Goal: Task Accomplishment & Management: Complete application form

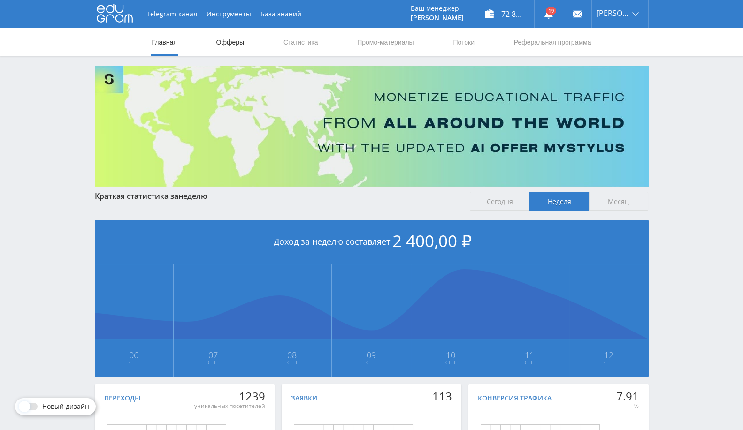
click at [226, 39] on link "Офферы" at bounding box center [230, 42] width 30 height 28
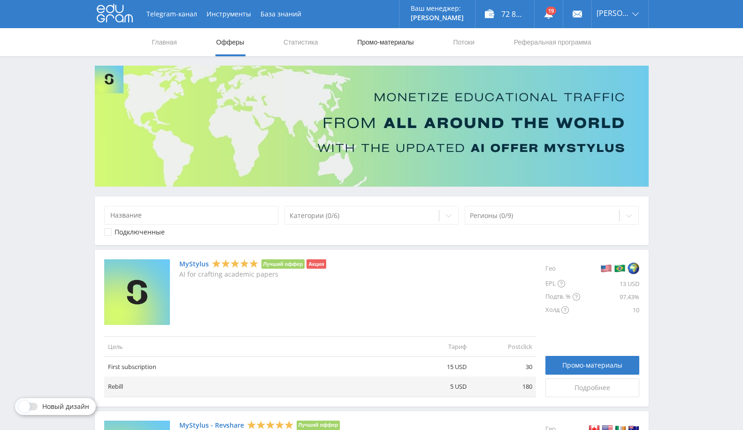
click at [382, 40] on link "Промо-материалы" at bounding box center [385, 42] width 58 height 28
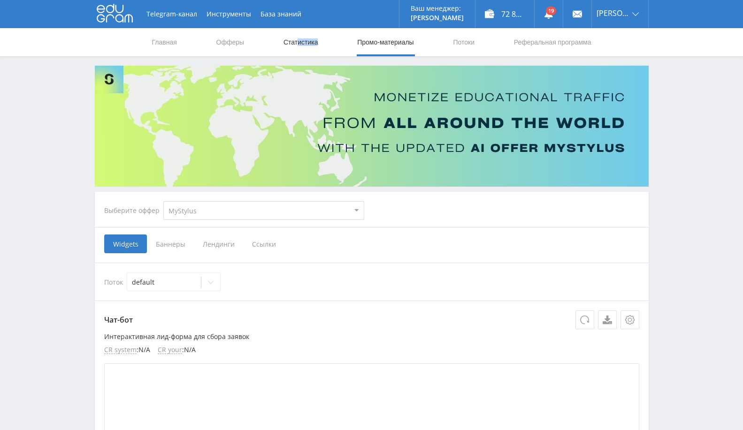
drag, startPoint x: 323, startPoint y: 41, endPoint x: 299, endPoint y: 41, distance: 23.9
click at [299, 41] on nav "Главная Офферы Статистика Промо-материалы Потоки Реферальная программа" at bounding box center [371, 42] width 441 height 28
click at [299, 41] on link "Статистика" at bounding box center [301, 42] width 37 height 28
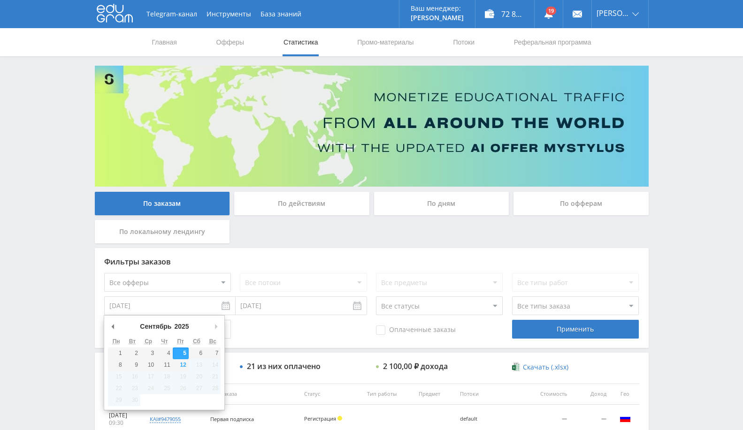
click at [161, 299] on input "05.09.2025" at bounding box center [169, 306] width 131 height 19
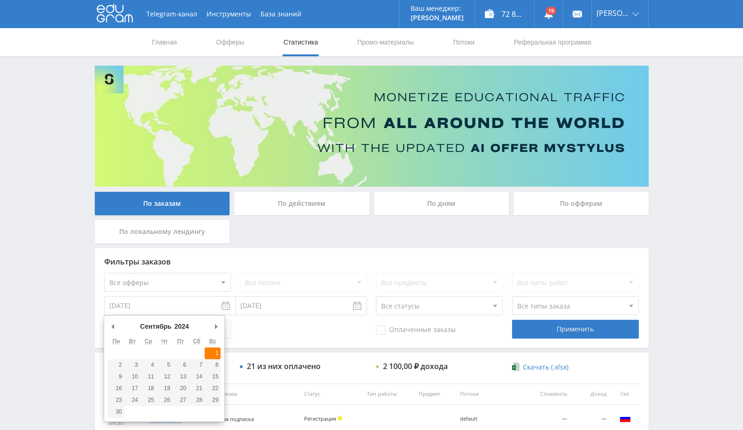
type input "01.09.2024"
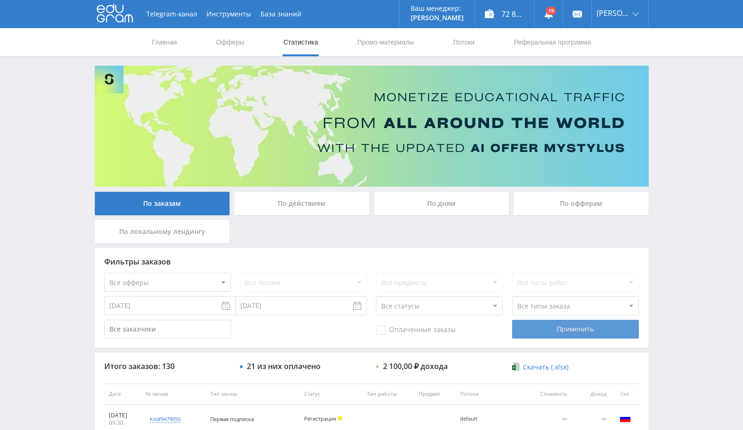
click at [554, 332] on div "Применить" at bounding box center [575, 329] width 127 height 19
click at [576, 209] on div "По офферам" at bounding box center [581, 203] width 135 height 23
click at [0, 0] on input "По офферам" at bounding box center [0, 0] width 0 height 0
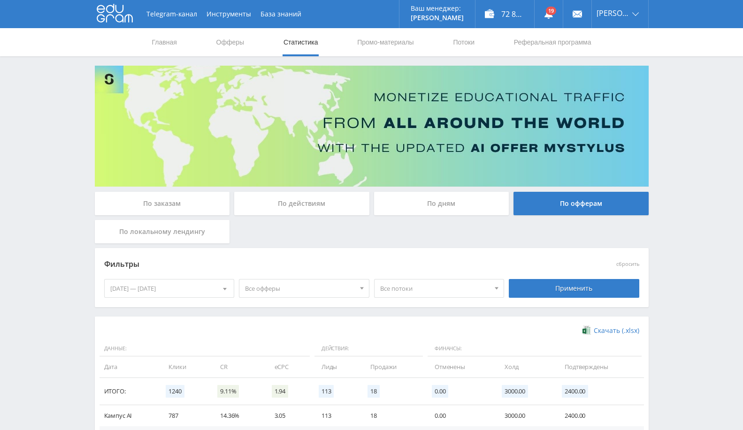
click at [199, 293] on div "06.09.2025 — 12.09.2025" at bounding box center [170, 289] width 130 height 18
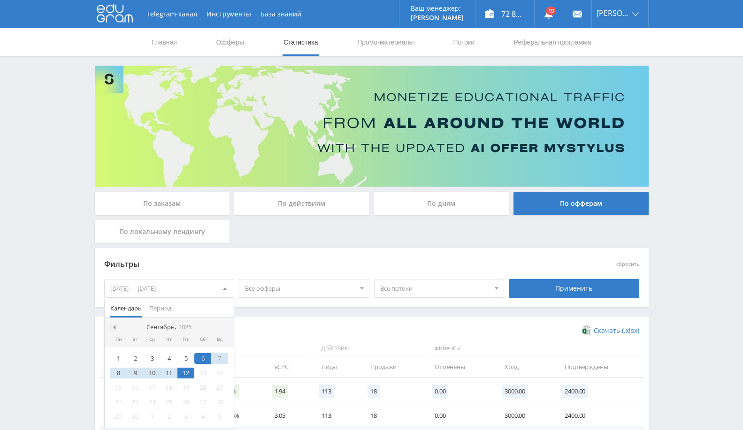
click at [115, 329] on div at bounding box center [114, 328] width 8 height 8
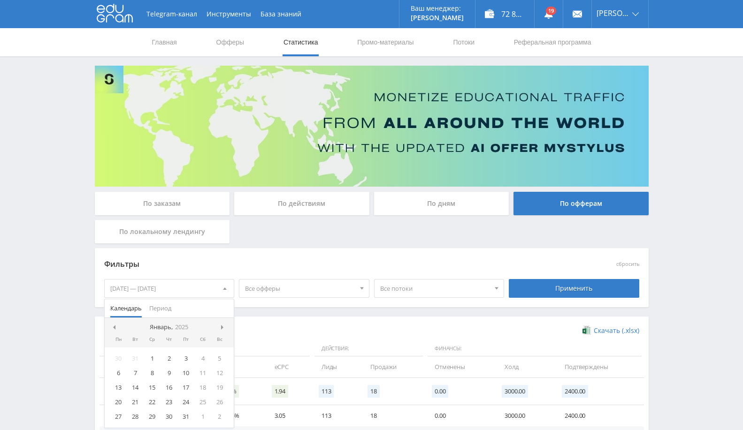
click at [115, 329] on div at bounding box center [114, 328] width 8 height 8
click at [167, 362] on div "1" at bounding box center [169, 358] width 17 height 11
click at [166, 310] on span "Период" at bounding box center [160, 308] width 22 height 18
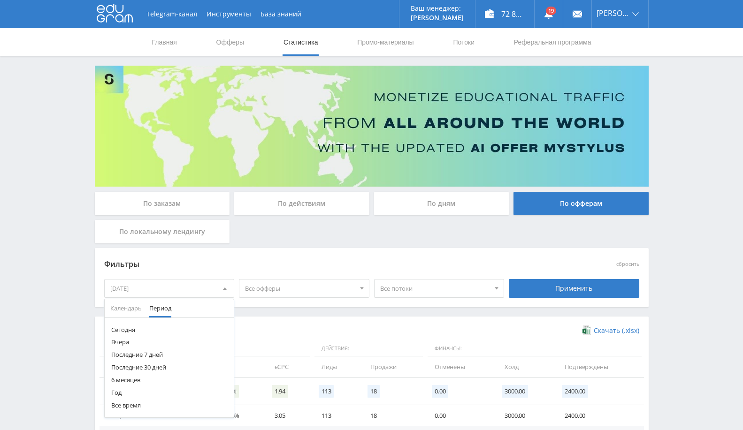
click at [127, 398] on button "Год" at bounding box center [170, 393] width 130 height 13
click at [182, 289] on div "[DATE]" at bounding box center [170, 289] width 130 height 18
click at [115, 392] on button "Год" at bounding box center [170, 393] width 130 height 13
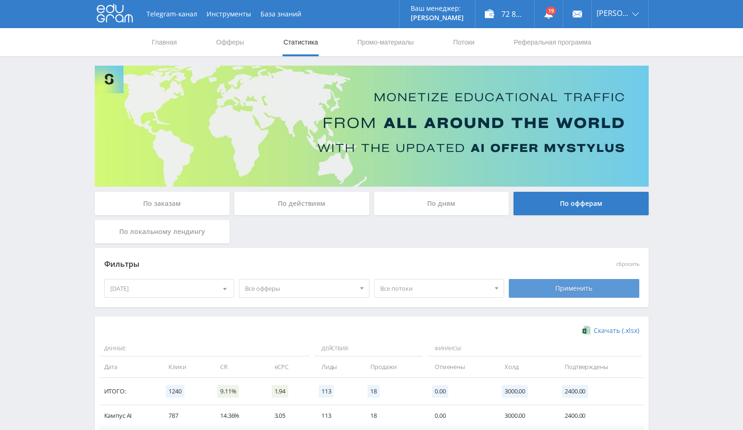
click at [560, 282] on div "Применить" at bounding box center [574, 288] width 130 height 19
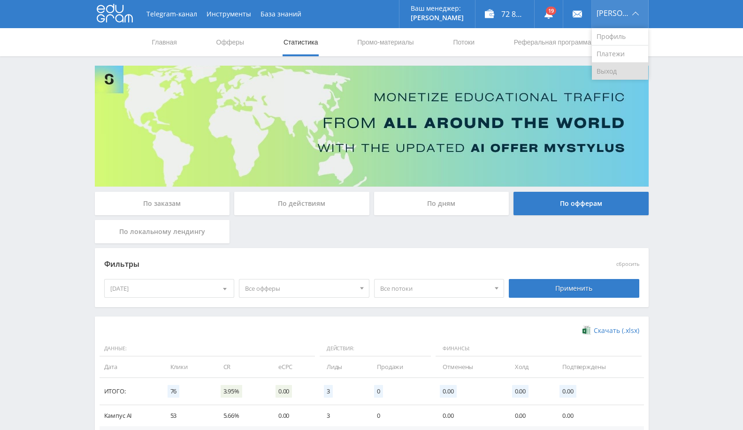
click at [603, 69] on link "Выход" at bounding box center [620, 71] width 56 height 17
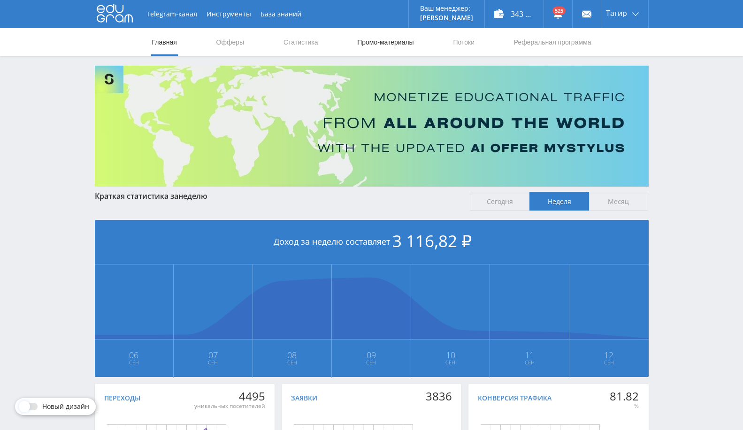
click at [394, 37] on link "Промо-материалы" at bounding box center [385, 42] width 58 height 28
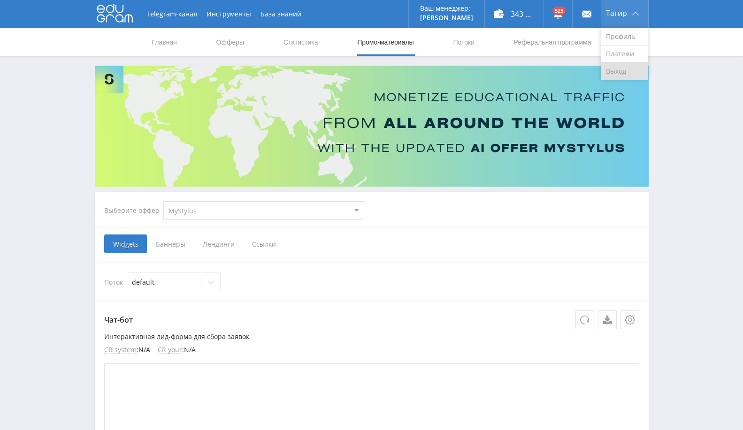
click at [625, 68] on link "Выход" at bounding box center [624, 71] width 47 height 17
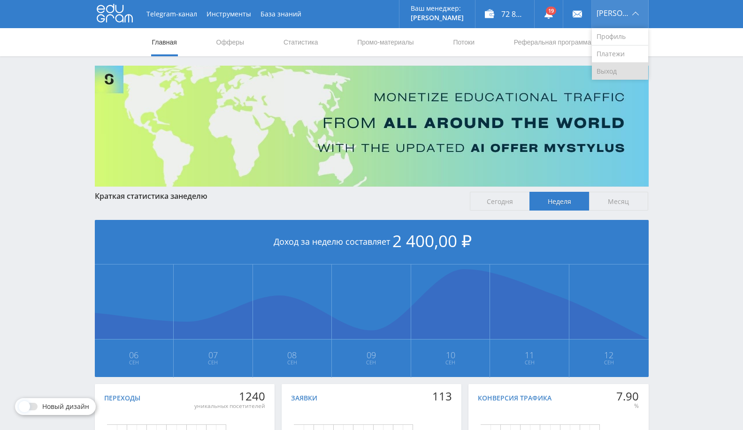
click at [623, 67] on link "Выход" at bounding box center [620, 71] width 56 height 17
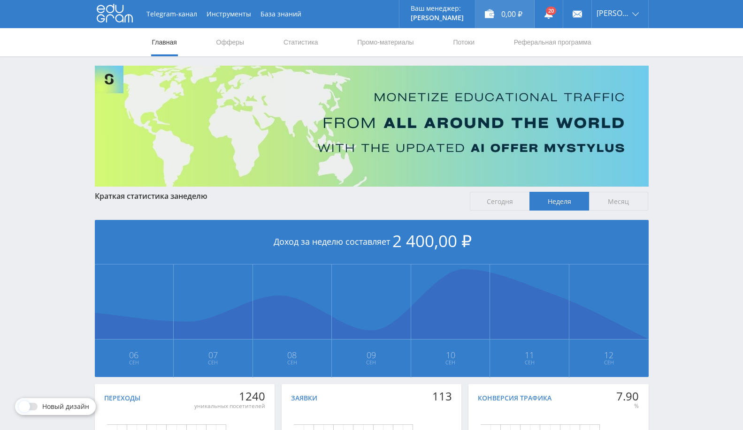
click at [506, 25] on div "0,00 ₽" at bounding box center [504, 14] width 59 height 28
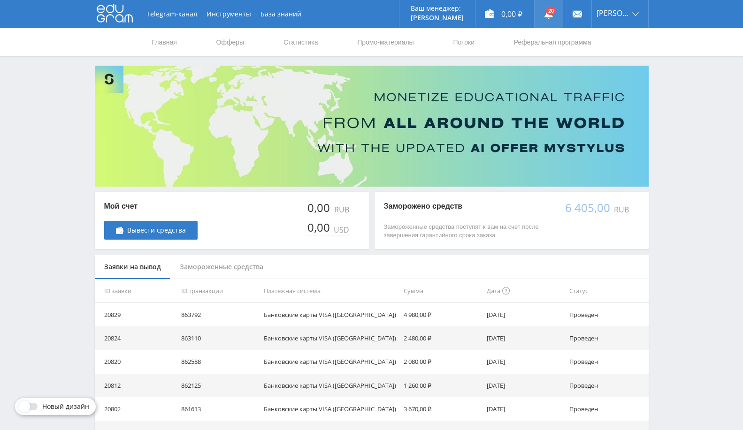
click at [551, 15] on use at bounding box center [548, 13] width 8 height 9
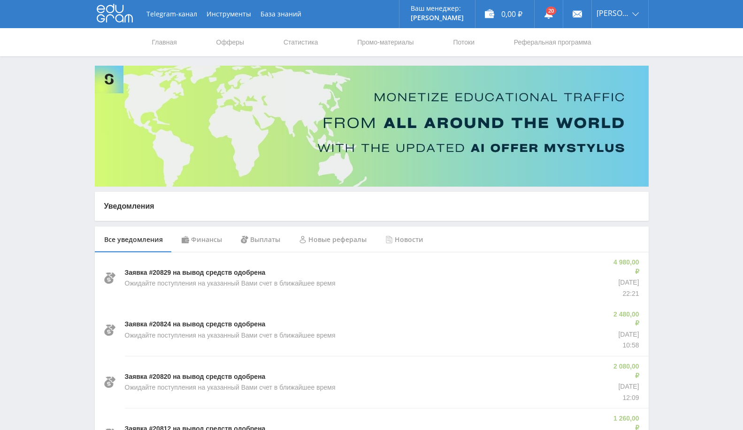
click at [201, 235] on div "Финансы" at bounding box center [201, 240] width 59 height 26
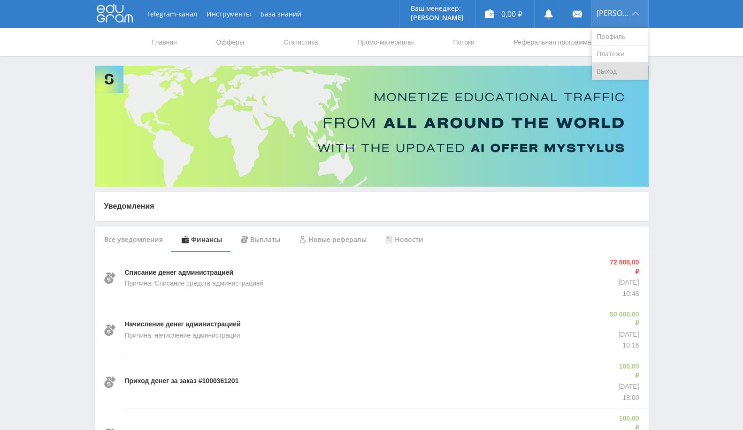
click at [609, 68] on link "Выход" at bounding box center [620, 71] width 56 height 17
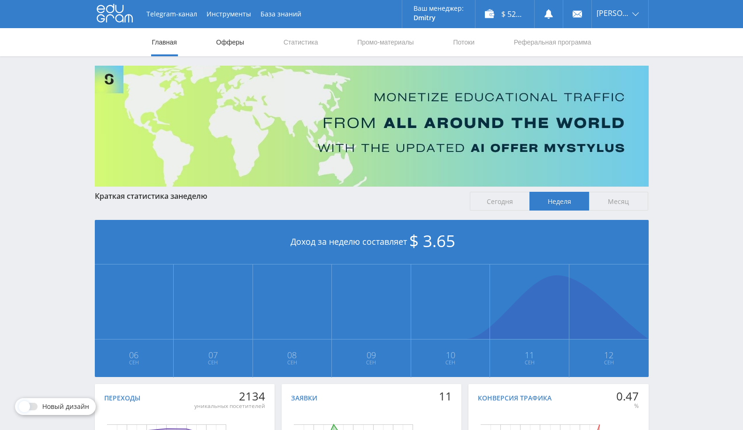
click at [232, 38] on link "Офферы" at bounding box center [230, 42] width 30 height 28
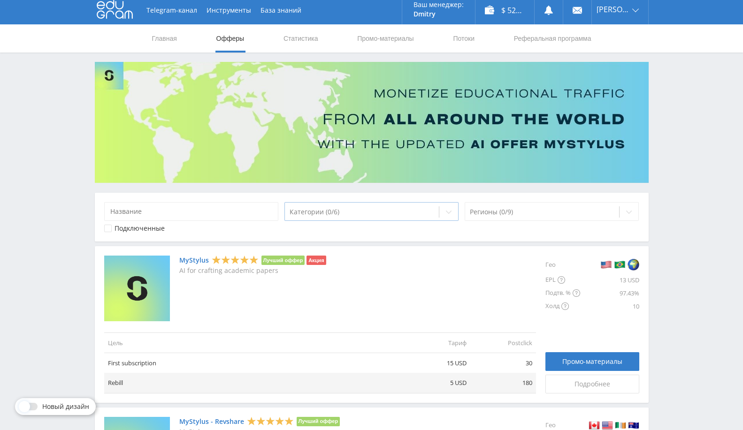
scroll to position [2, 0]
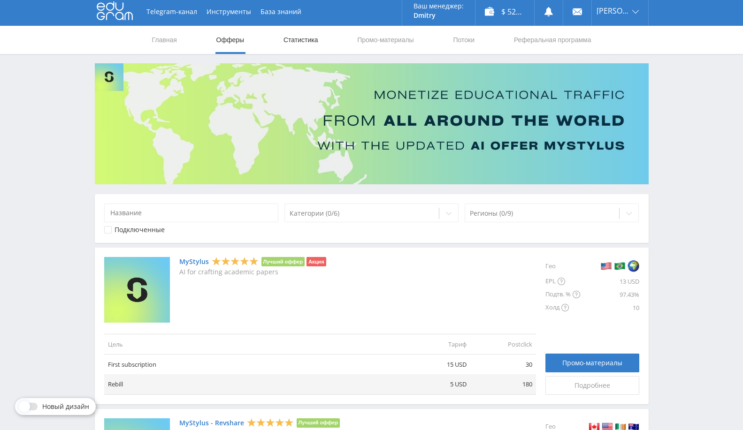
click at [315, 40] on link "Статистика" at bounding box center [301, 40] width 37 height 28
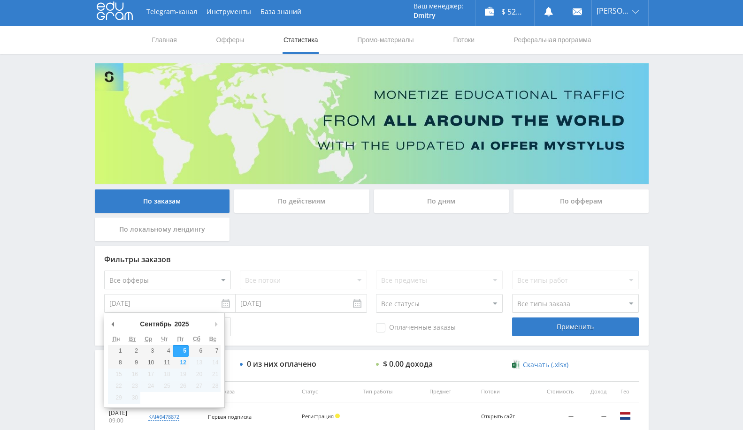
click at [226, 305] on input "05.09.2025" at bounding box center [169, 303] width 131 height 19
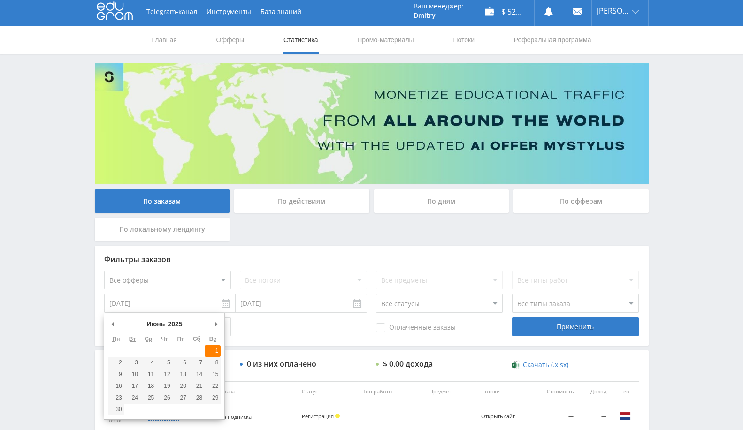
type input "01.06.2025"
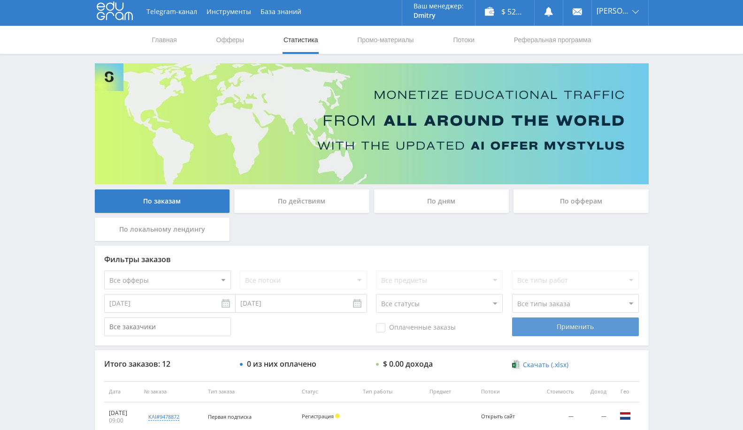
click at [561, 325] on div "Применить" at bounding box center [575, 327] width 127 height 19
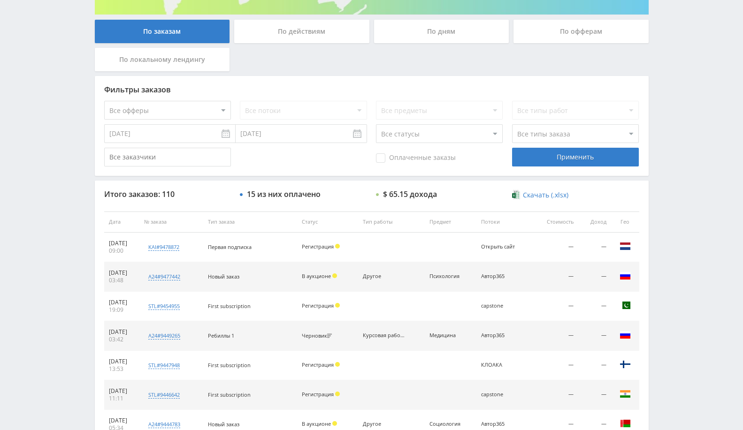
scroll to position [170, 0]
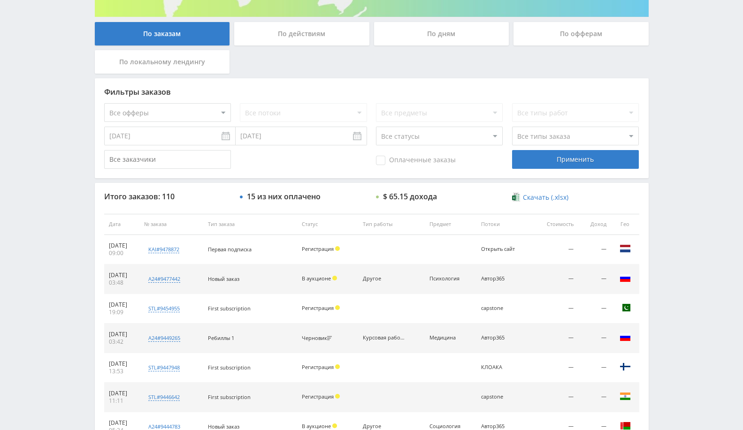
click at [529, 36] on div "По офферам" at bounding box center [581, 33] width 135 height 23
click at [0, 0] on input "По офферам" at bounding box center [0, 0] width 0 height 0
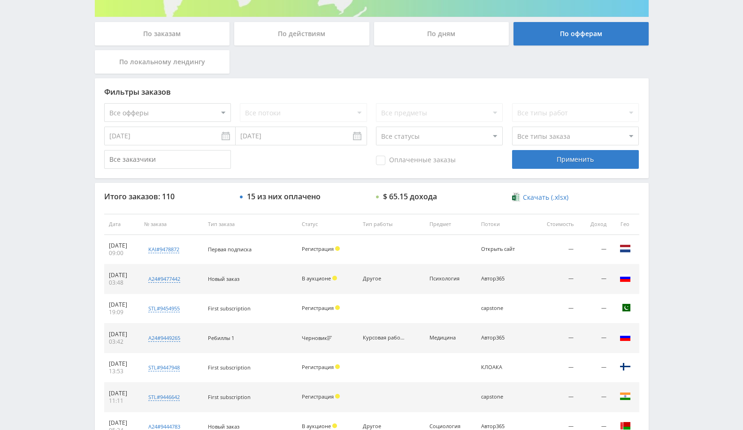
scroll to position [0, 0]
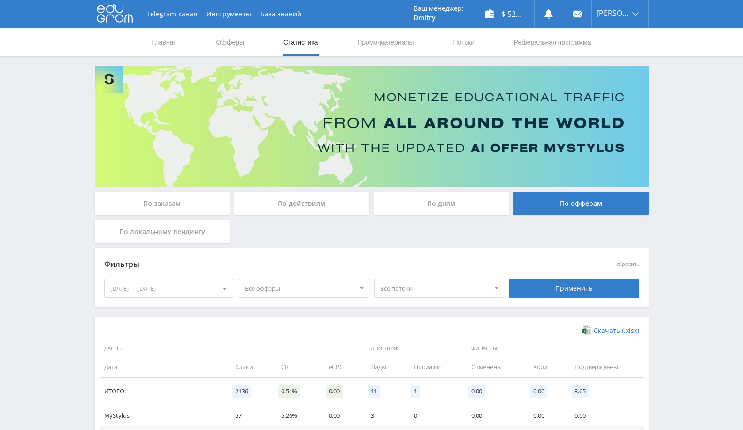
click at [170, 288] on div "06.09.2025 — 12.09.2025" at bounding box center [170, 289] width 130 height 18
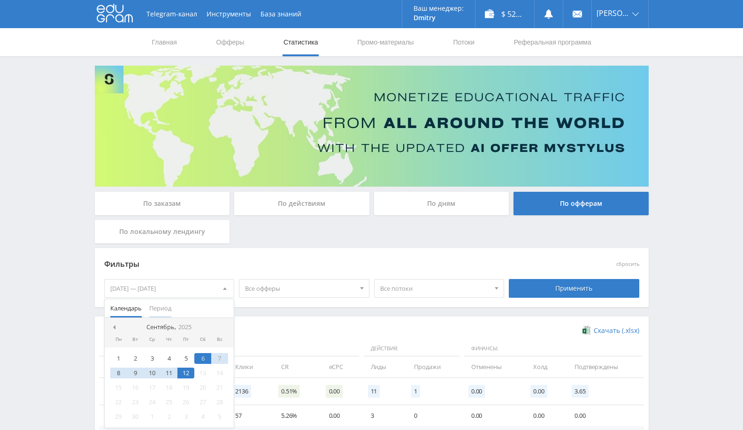
click at [161, 306] on span "Период" at bounding box center [160, 308] width 22 height 18
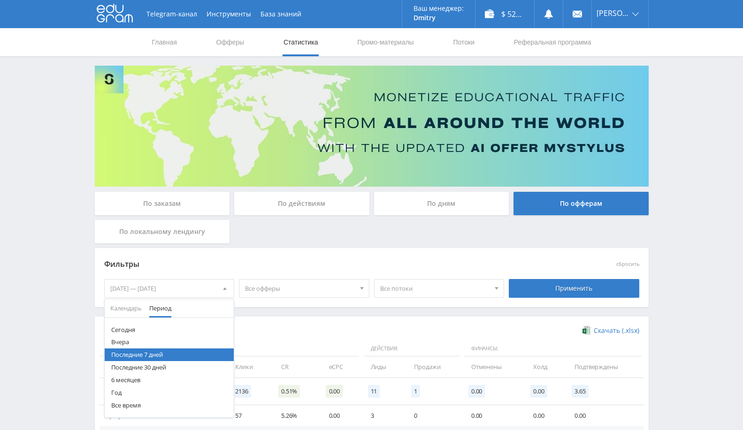
click at [138, 395] on button "Год" at bounding box center [170, 393] width 130 height 13
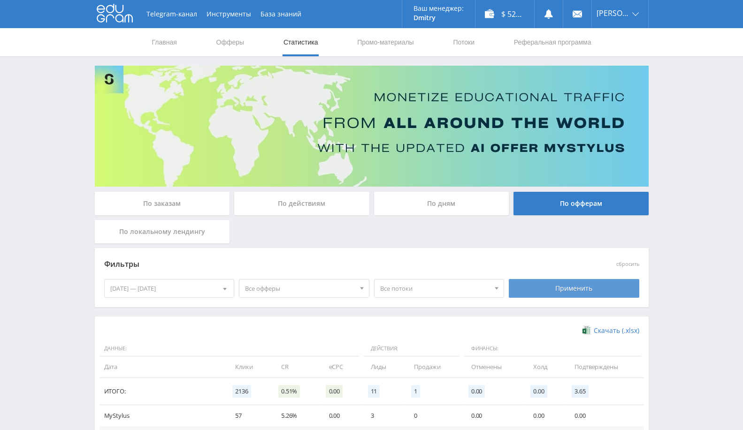
click at [563, 289] on div "Применить" at bounding box center [574, 288] width 130 height 19
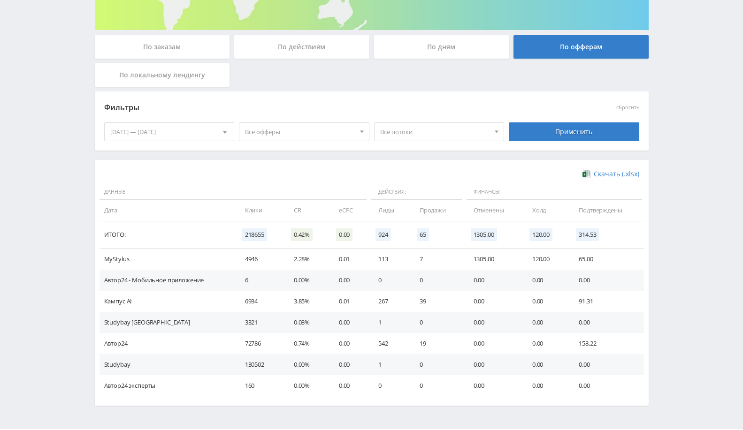
scroll to position [171, 0]
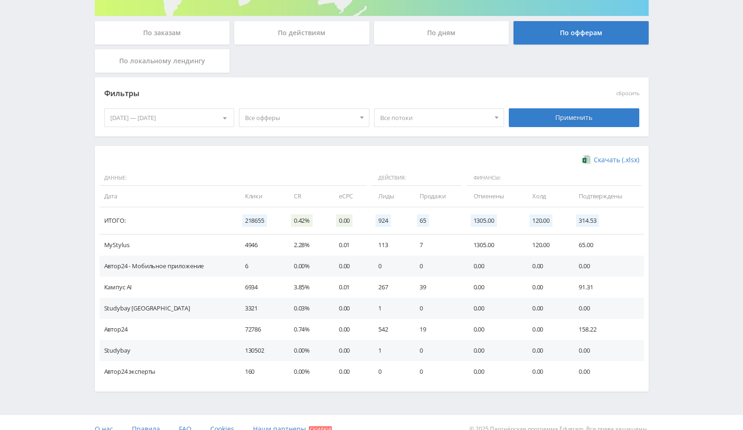
click at [542, 249] on td "120.00" at bounding box center [546, 245] width 46 height 21
click at [581, 239] on td "65.00" at bounding box center [606, 245] width 74 height 21
drag, startPoint x: 581, startPoint y: 239, endPoint x: 530, endPoint y: 278, distance: 63.6
click at [530, 278] on tbody "MyStylus 4946 2.28% 0.01 113 7 1305.00 120.00 65.00 Автор24 - Мобильное приложе…" at bounding box center [372, 309] width 544 height 148
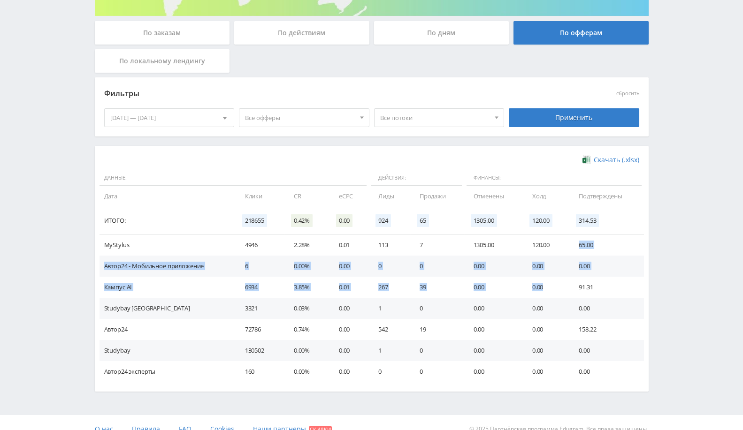
click at [425, 258] on td "0" at bounding box center [437, 266] width 54 height 21
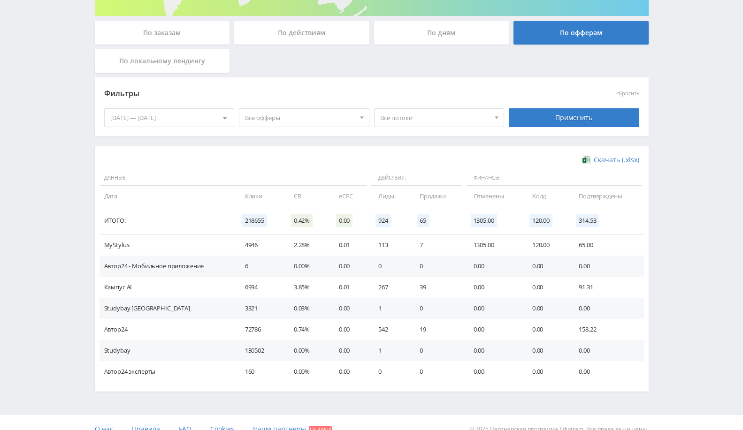
click at [208, 121] on div "13.09.2024 — 12.09.2025" at bounding box center [170, 118] width 130 height 18
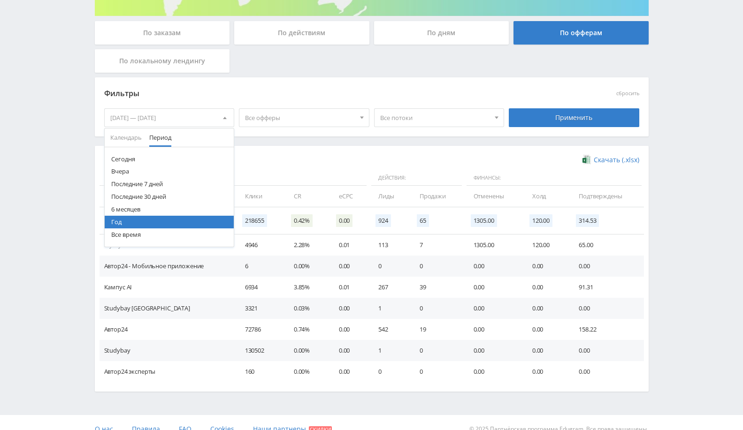
click at [135, 195] on button "Последние 30 дней" at bounding box center [170, 197] width 130 height 13
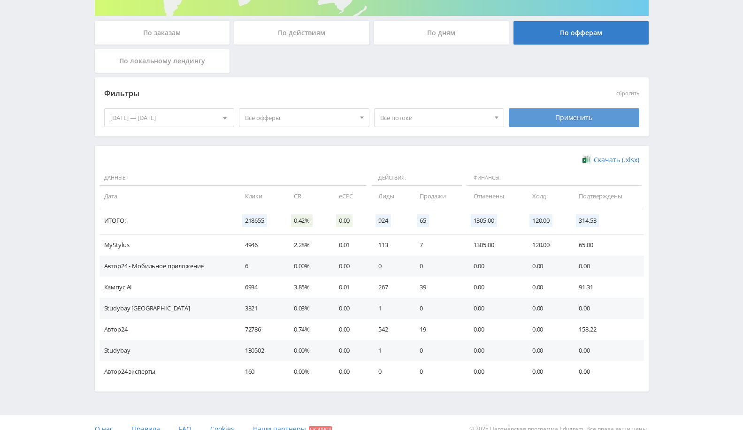
click at [553, 113] on div "Применить" at bounding box center [574, 117] width 130 height 19
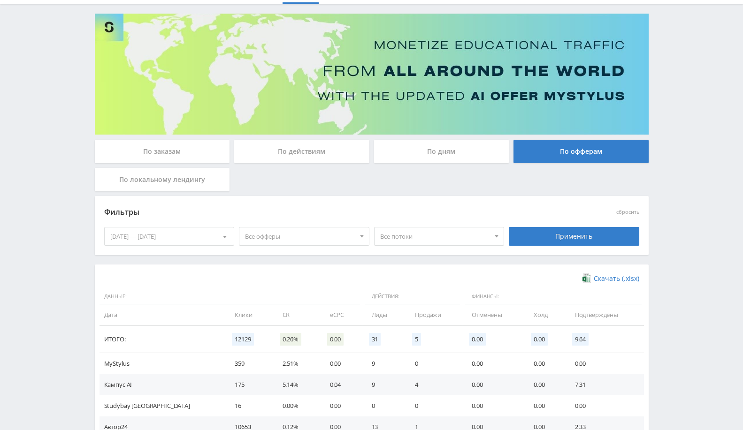
scroll to position [0, 0]
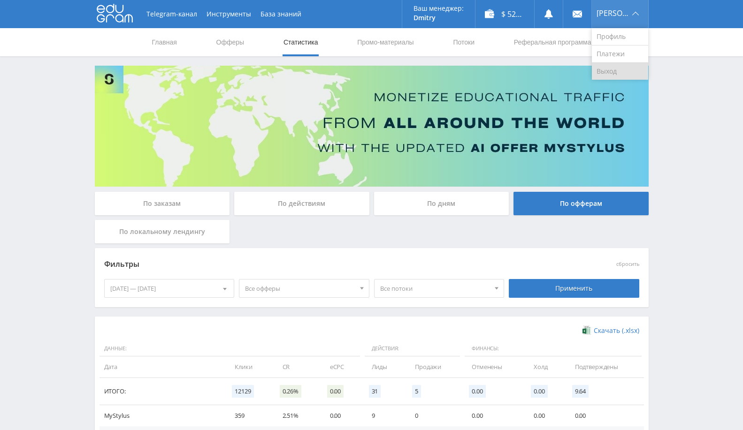
click at [623, 74] on link "Выход" at bounding box center [620, 71] width 56 height 17
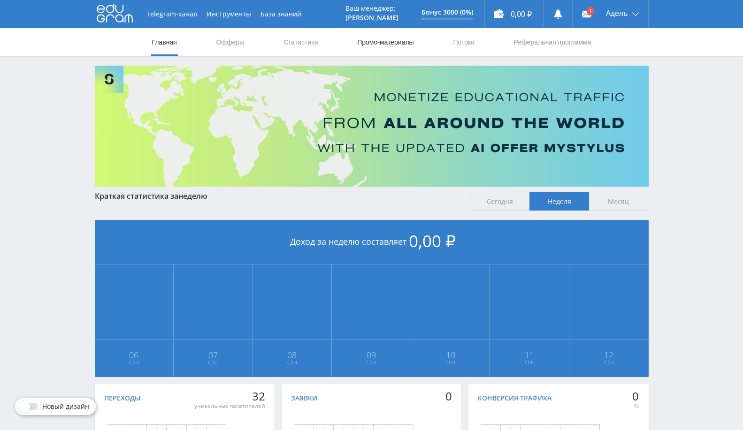
click at [394, 45] on link "Промо-материалы" at bounding box center [385, 42] width 58 height 28
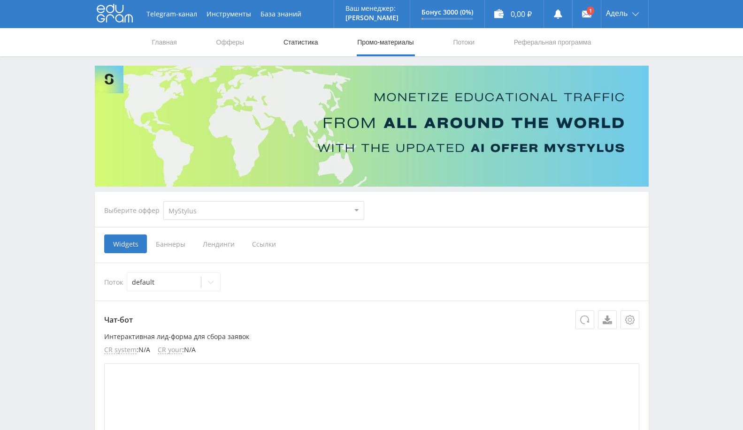
click at [306, 37] on link "Статистика" at bounding box center [301, 42] width 37 height 28
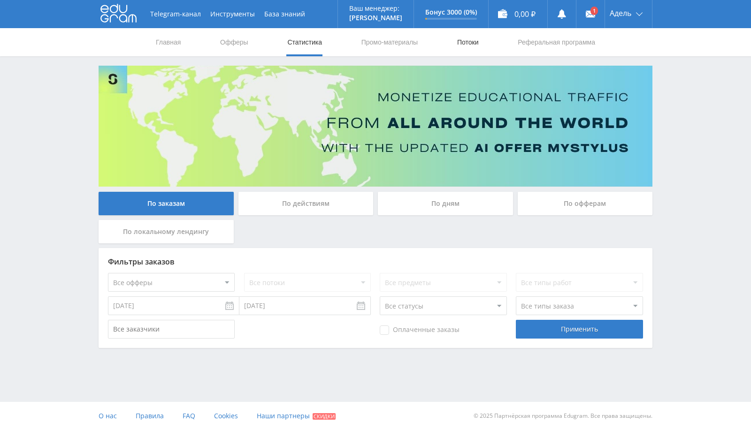
click at [463, 44] on link "Потоки" at bounding box center [467, 42] width 23 height 28
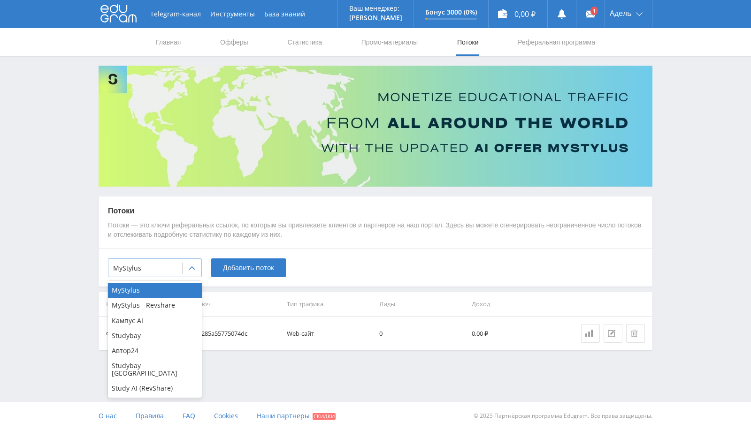
click at [188, 268] on icon at bounding box center [192, 269] width 8 height 8
click at [159, 382] on div "Study AI (RevShare)" at bounding box center [155, 388] width 94 height 15
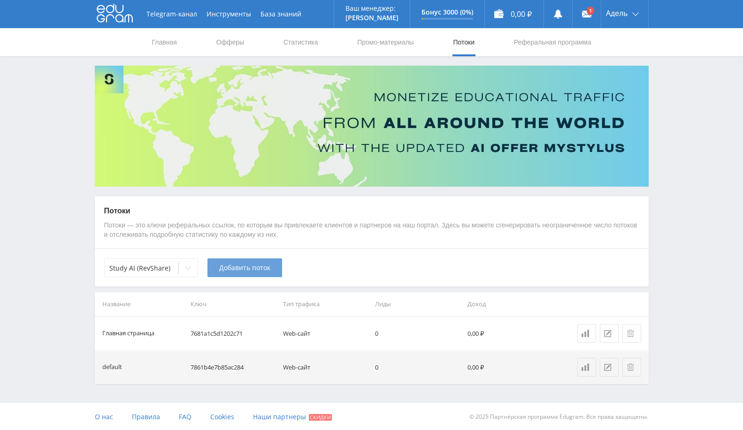
click at [260, 270] on span "Добавить поток" at bounding box center [244, 268] width 51 height 8
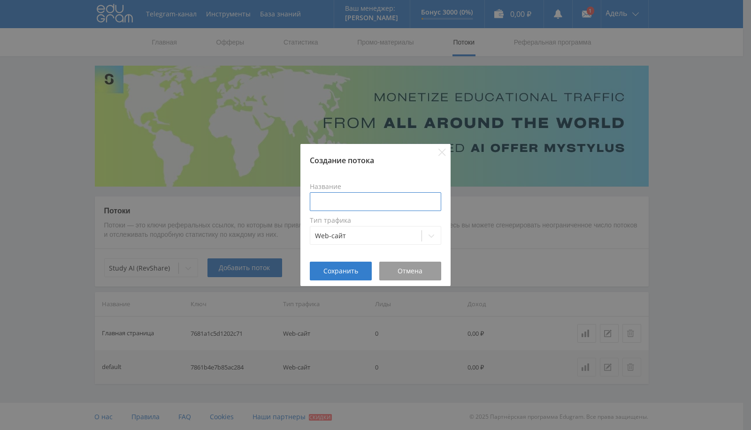
click at [358, 202] on input at bounding box center [375, 201] width 131 height 19
type input "Миджорни"
click at [350, 272] on span "Сохранить" at bounding box center [340, 272] width 35 height 8
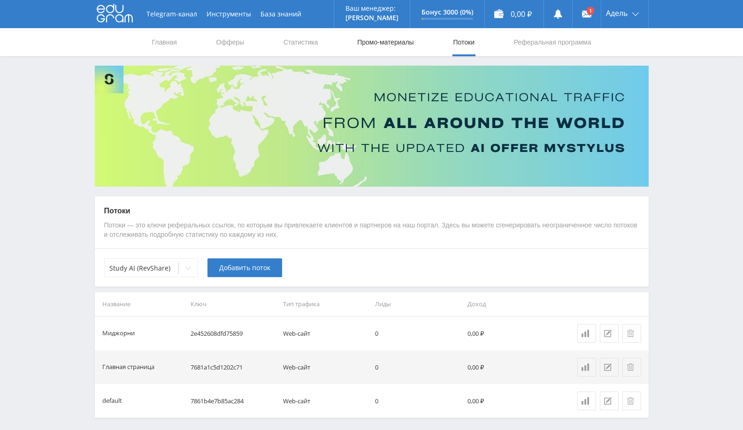
click at [389, 52] on link "Промо-материалы" at bounding box center [385, 42] width 58 height 28
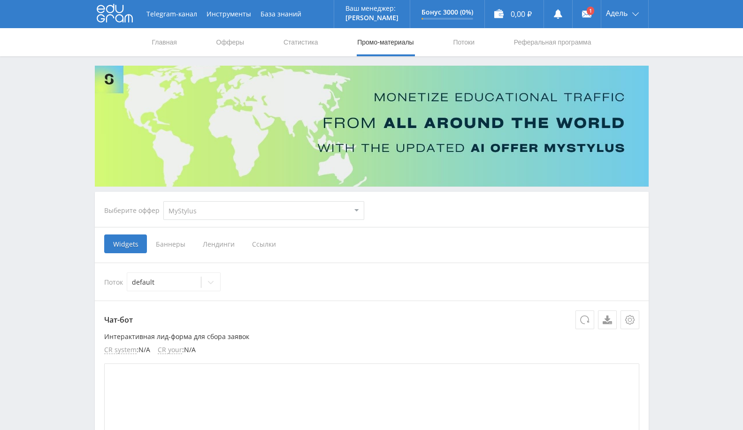
drag, startPoint x: 238, startPoint y: 209, endPoint x: 238, endPoint y: 219, distance: 9.9
click at [238, 209] on select "MyStylus MyStylus - Revshare Кампус AI Studybay Автор24 Studybay [GEOGRAPHIC_DA…" at bounding box center [263, 210] width 201 height 19
select select "376"
click at [163, 201] on select "MyStylus MyStylus - Revshare Кампус AI Studybay Автор24 Studybay [GEOGRAPHIC_DA…" at bounding box center [263, 210] width 201 height 19
select select "376"
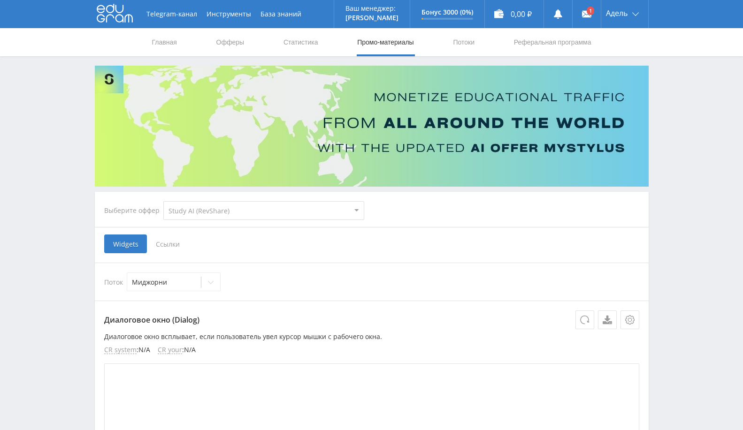
click at [173, 240] on span "Ссылки" at bounding box center [168, 244] width 42 height 19
click at [0, 0] on input "Ссылки" at bounding box center [0, 0] width 0 height 0
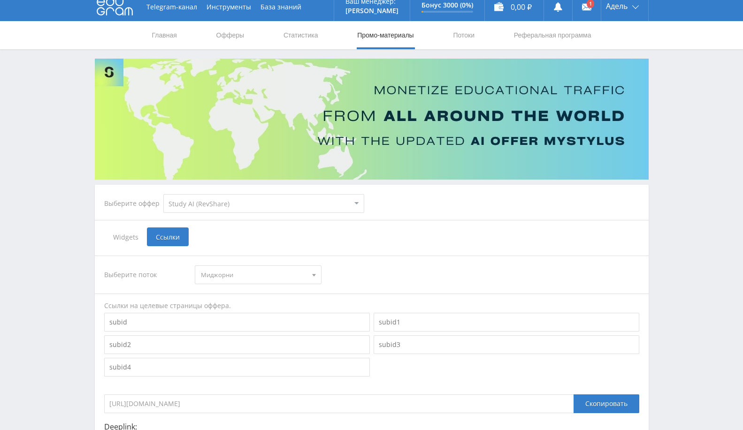
scroll to position [104, 0]
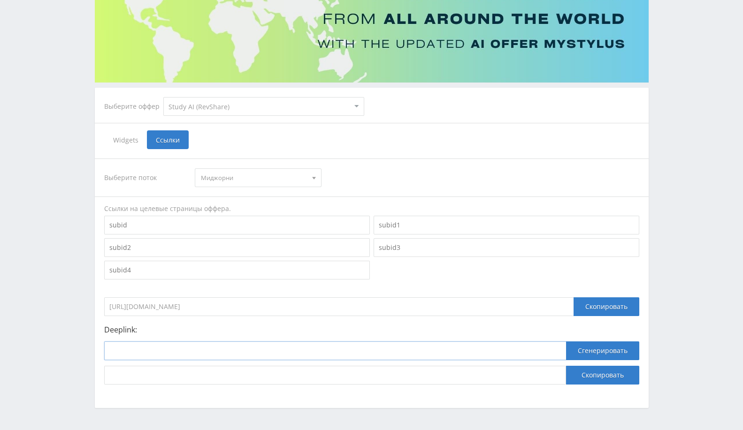
click at [257, 348] on input at bounding box center [335, 351] width 462 height 19
paste input "[URL]"
type input "[URL]"
click at [599, 352] on button "Сгенерировать" at bounding box center [602, 351] width 73 height 19
click at [602, 375] on button "Скопировать" at bounding box center [602, 375] width 73 height 19
